Goal: Information Seeking & Learning: Learn about a topic

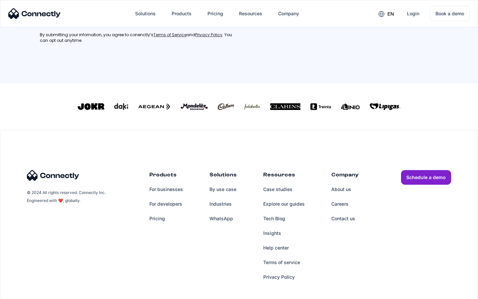
scroll to position [299, 0]
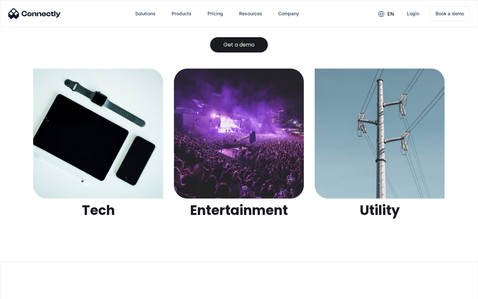
scroll to position [2096, 0]
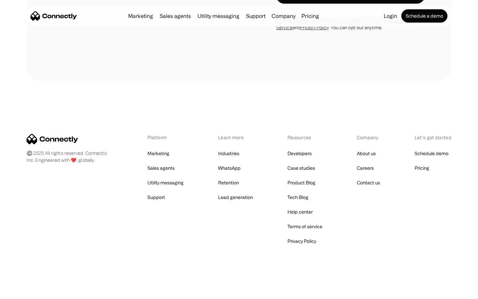
scroll to position [705, 0]
